Goal: Task Accomplishment & Management: Manage account settings

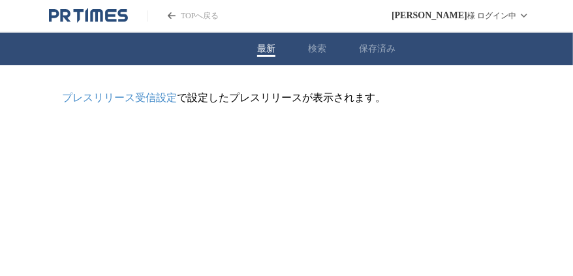
click at [153, 126] on html "TOPへ戻る [PERSON_NAME] ログイン中 最新 検索 保存済み プレスリリース受信設定 で設定したプレスリリースが表示されます。" at bounding box center [286, 63] width 573 height 126
click at [108, 102] on link "プレスリリース受信設定" at bounding box center [119, 97] width 115 height 11
click at [341, 126] on html "TOPへ戻る [PERSON_NAME] ログイン中 最新 検索 保存済み プレスリリース受信設定 で設定したプレスリリースが表示されます。" at bounding box center [286, 63] width 573 height 126
